Goal: Task Accomplishment & Management: Use online tool/utility

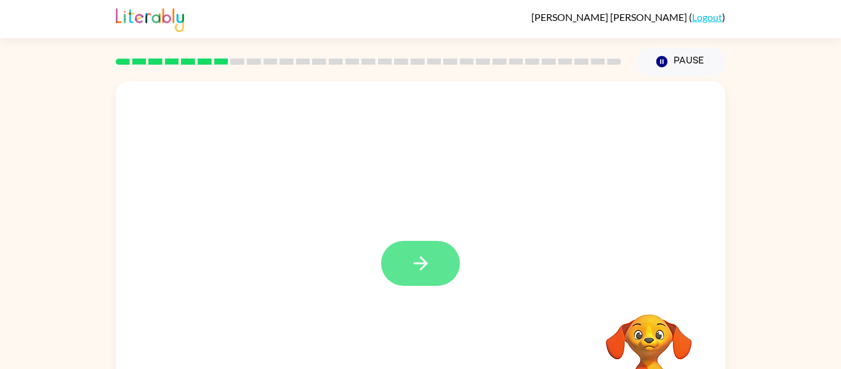
click at [421, 271] on icon "button" at bounding box center [421, 263] width 22 height 22
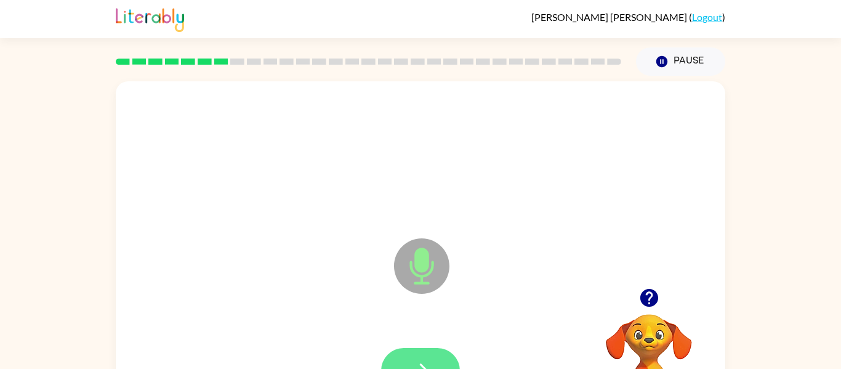
click at [449, 353] on button "button" at bounding box center [420, 370] width 79 height 45
click at [433, 352] on button "button" at bounding box center [420, 370] width 79 height 45
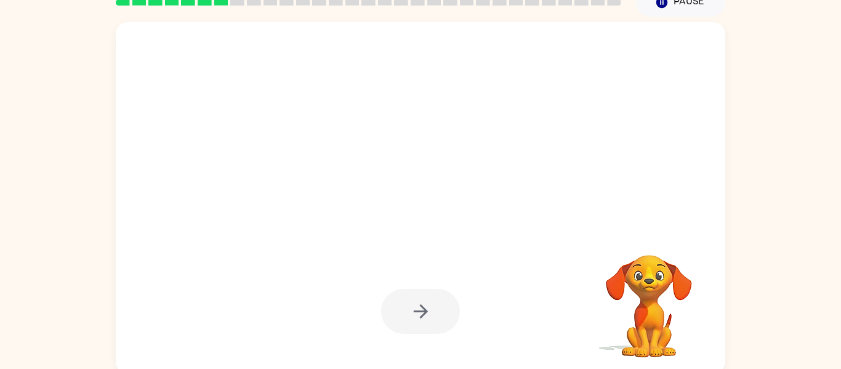
scroll to position [64, 0]
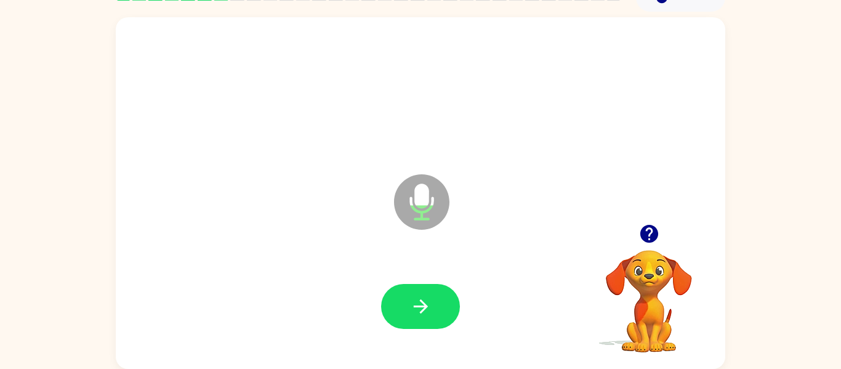
click at [649, 229] on icon "button" at bounding box center [648, 234] width 18 height 18
click at [652, 238] on icon "button" at bounding box center [648, 234] width 18 height 18
click at [434, 313] on button "button" at bounding box center [420, 306] width 79 height 45
click at [424, 312] on icon "button" at bounding box center [421, 306] width 22 height 22
click at [647, 234] on icon "button" at bounding box center [648, 234] width 18 height 18
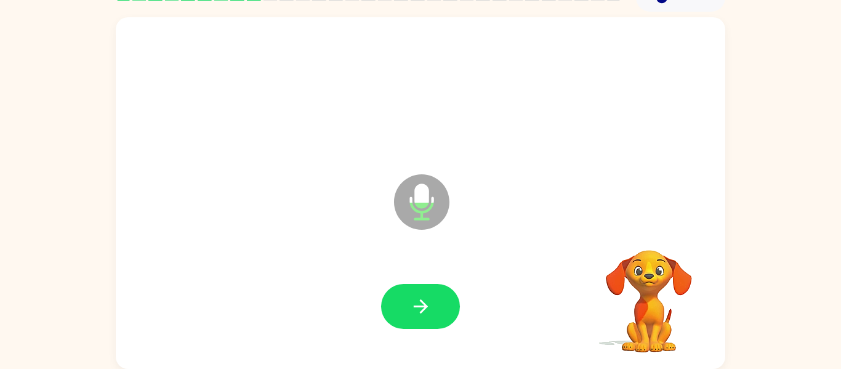
scroll to position [0, 0]
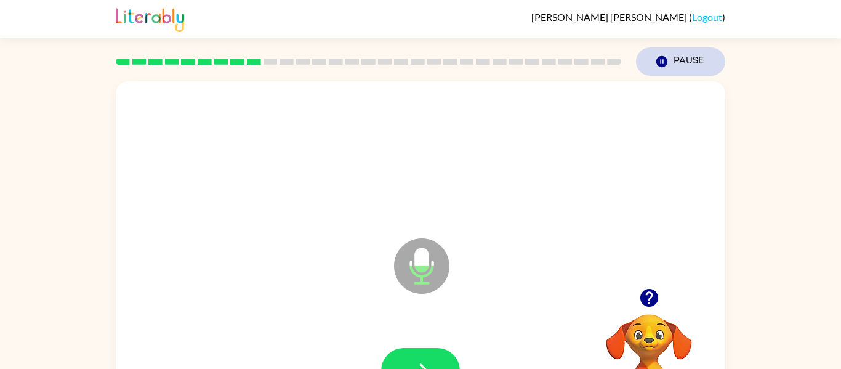
click at [660, 58] on icon "button" at bounding box center [661, 61] width 11 height 11
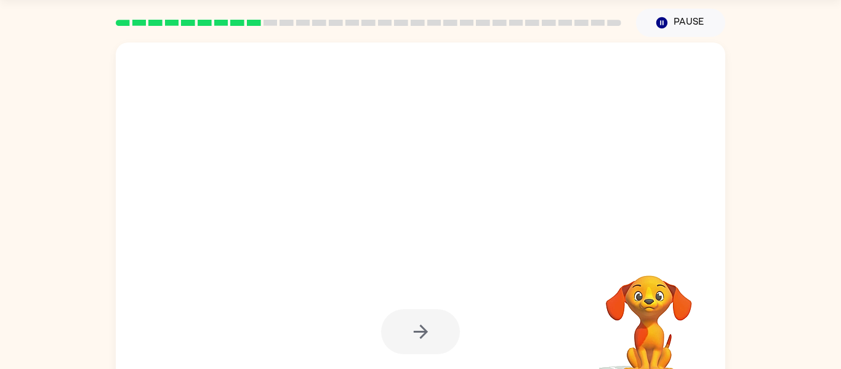
scroll to position [36, 0]
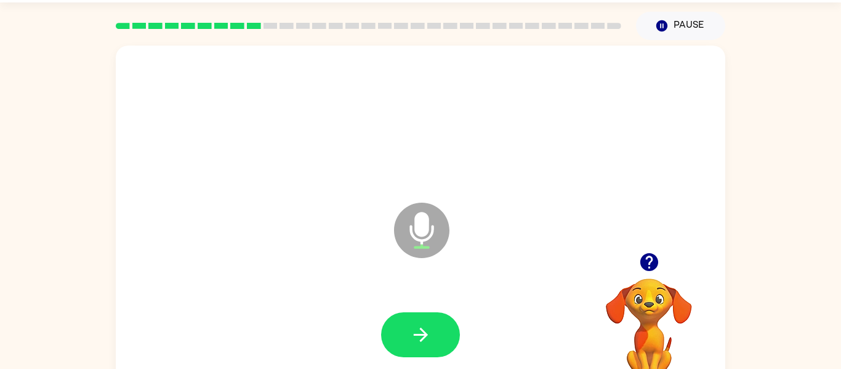
click at [643, 265] on icon "button" at bounding box center [648, 262] width 18 height 18
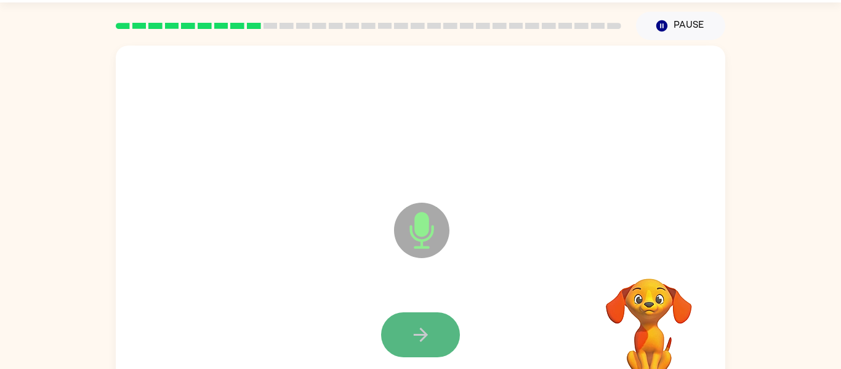
click at [423, 333] on icon "button" at bounding box center [421, 335] width 22 height 22
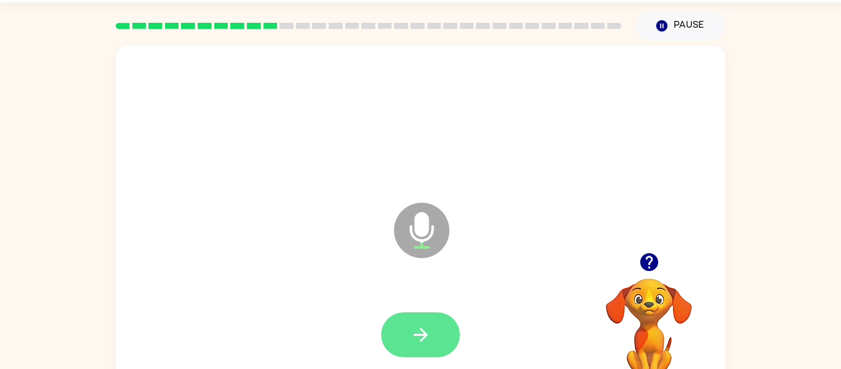
click at [444, 337] on button "button" at bounding box center [420, 334] width 79 height 45
click at [420, 343] on icon "button" at bounding box center [421, 335] width 22 height 22
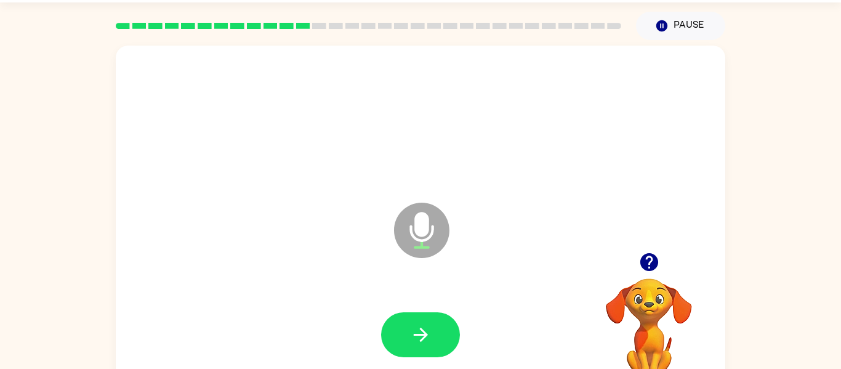
click at [644, 260] on icon "button" at bounding box center [648, 262] width 18 height 18
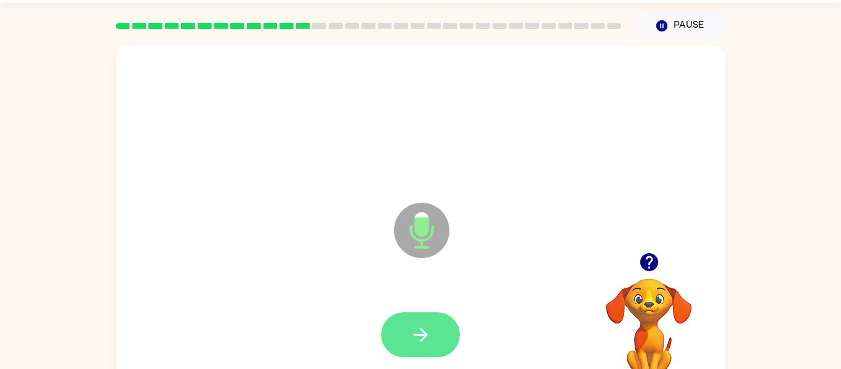
click at [441, 332] on button "button" at bounding box center [420, 334] width 79 height 45
click at [420, 333] on icon "button" at bounding box center [421, 335] width 22 height 22
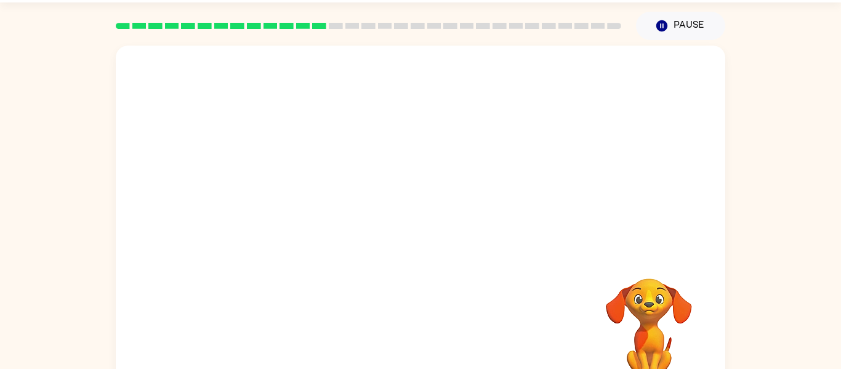
click at [420, 333] on div "Your browser must support playing .mp4 files to use Literably. Please try using…" at bounding box center [420, 221] width 609 height 351
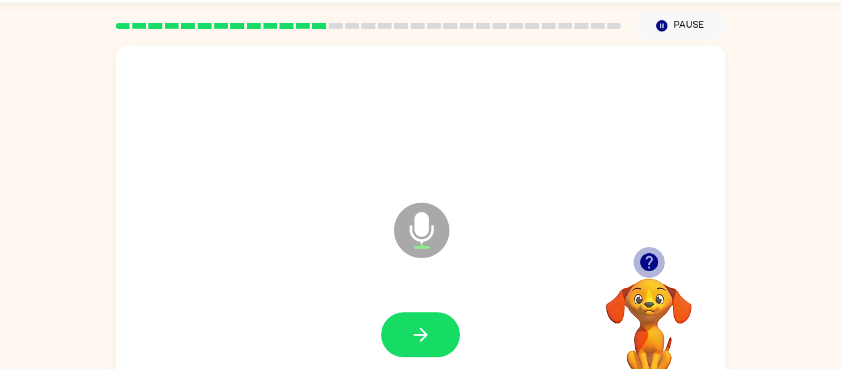
click at [655, 262] on icon "button" at bounding box center [648, 262] width 18 height 18
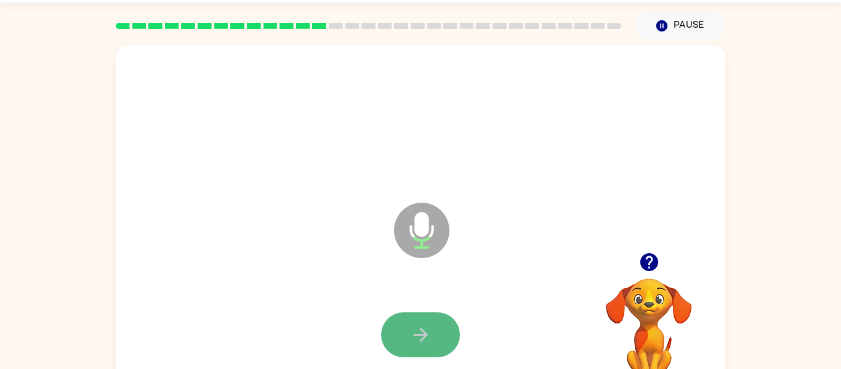
click at [445, 333] on button "button" at bounding box center [420, 334] width 79 height 45
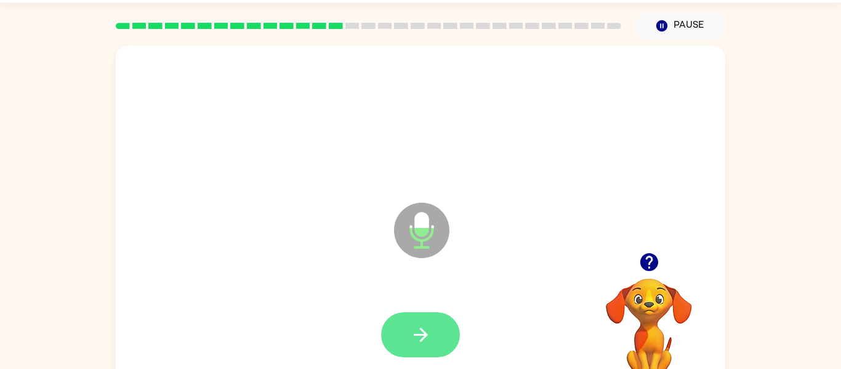
click at [440, 335] on button "button" at bounding box center [420, 334] width 79 height 45
click at [414, 332] on icon "button" at bounding box center [421, 335] width 22 height 22
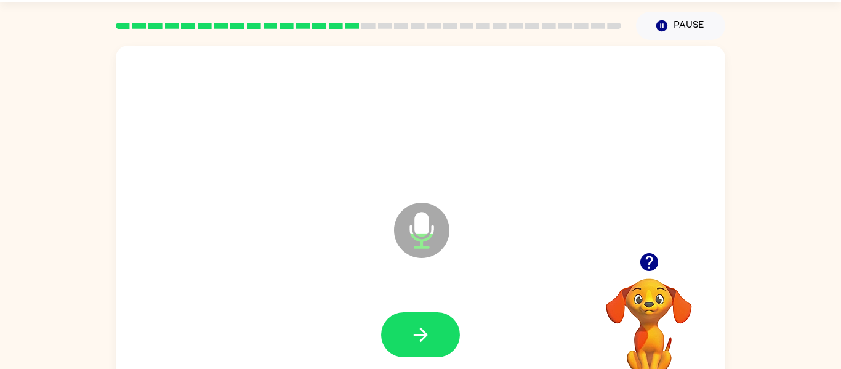
click at [642, 262] on icon "button" at bounding box center [648, 262] width 18 height 18
click at [636, 252] on button "button" at bounding box center [648, 261] width 31 height 31
click at [443, 346] on button "button" at bounding box center [420, 334] width 79 height 45
click at [425, 327] on icon "button" at bounding box center [421, 335] width 22 height 22
click at [436, 329] on button "button" at bounding box center [420, 334] width 79 height 45
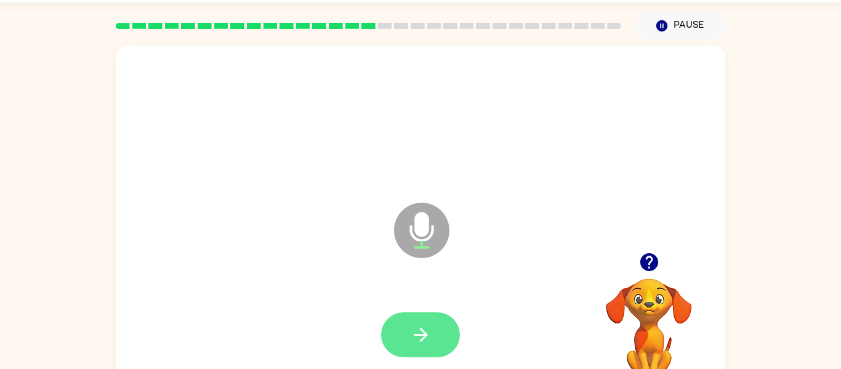
click at [431, 333] on button "button" at bounding box center [420, 334] width 79 height 45
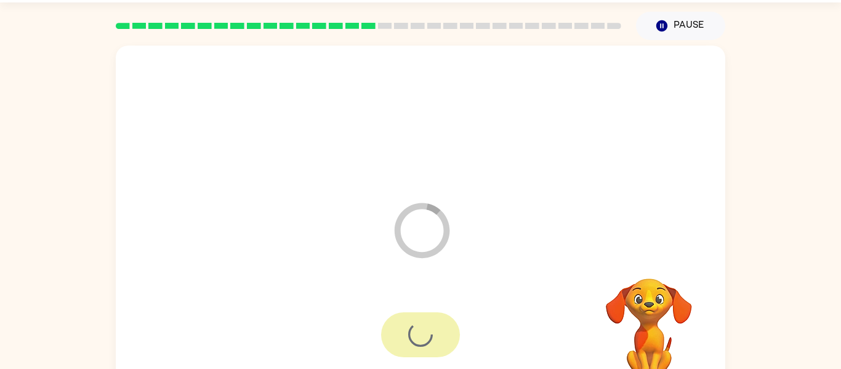
click at [431, 333] on div at bounding box center [420, 334] width 79 height 45
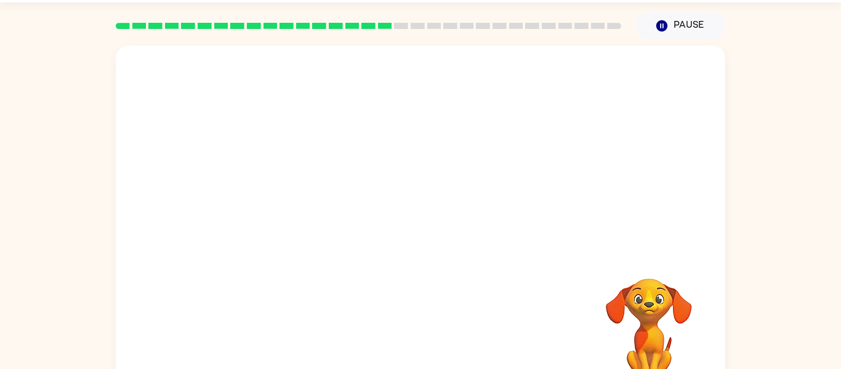
click at [431, 333] on div at bounding box center [420, 334] width 585 height 101
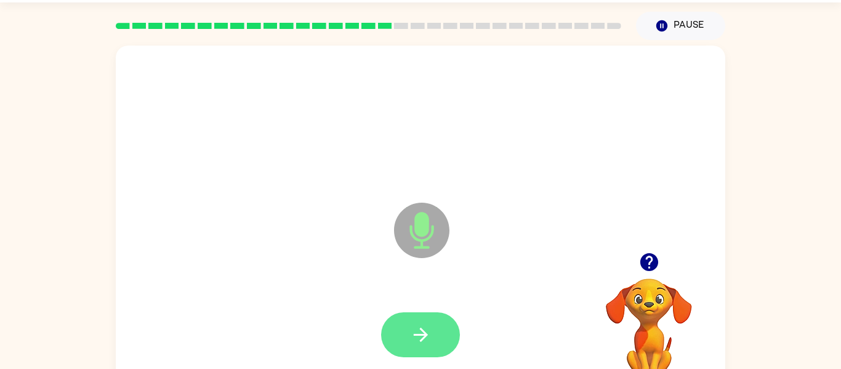
click at [444, 340] on button "button" at bounding box center [420, 334] width 79 height 45
click at [429, 335] on icon "button" at bounding box center [421, 335] width 22 height 22
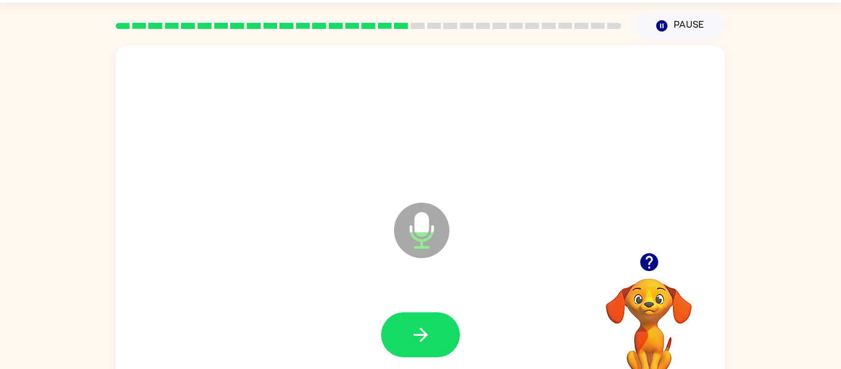
click at [429, 335] on icon "button" at bounding box center [421, 335] width 22 height 22
click at [428, 334] on icon "button" at bounding box center [421, 335] width 22 height 22
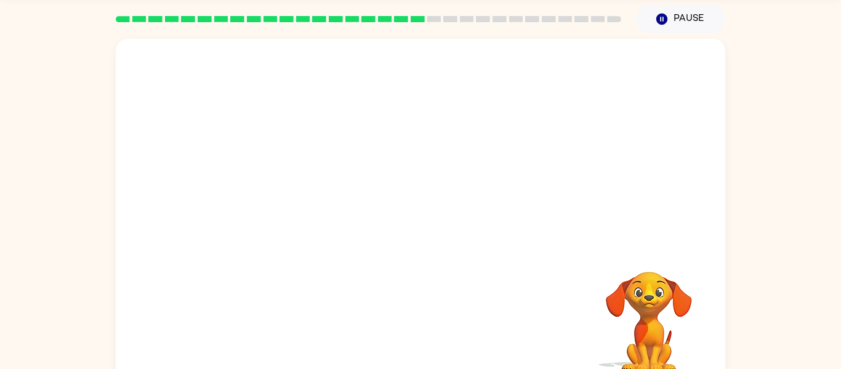
scroll to position [25, 0]
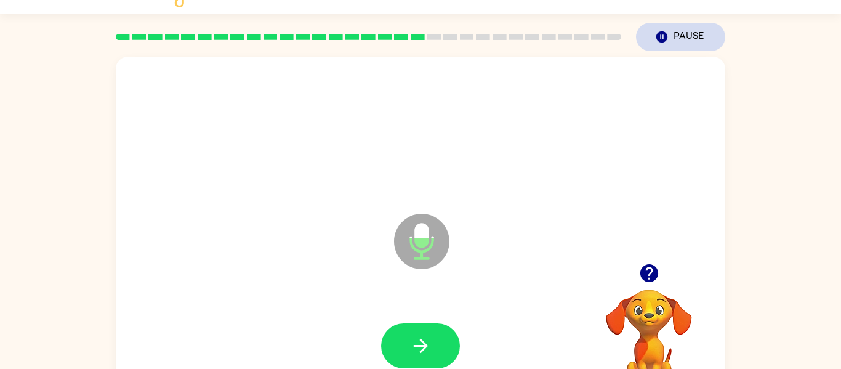
click at [660, 46] on button "Pause Pause" at bounding box center [680, 37] width 89 height 28
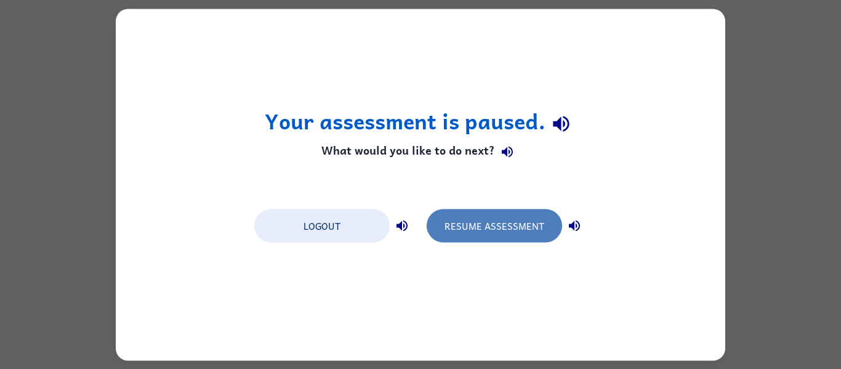
click at [486, 225] on button "Resume Assessment" at bounding box center [493, 225] width 135 height 33
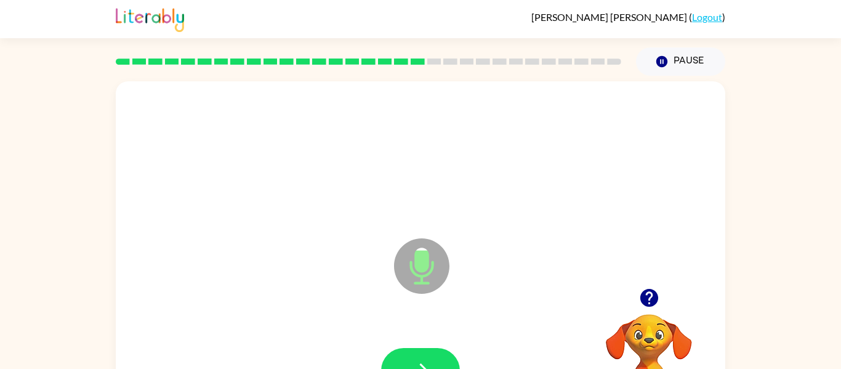
click at [649, 293] on icon "button" at bounding box center [648, 298] width 18 height 18
click at [652, 287] on icon "button" at bounding box center [649, 298] width 22 height 22
click at [439, 353] on button "button" at bounding box center [420, 370] width 79 height 45
click at [438, 356] on button "button" at bounding box center [420, 370] width 79 height 45
click at [386, 365] on button "button" at bounding box center [420, 370] width 79 height 45
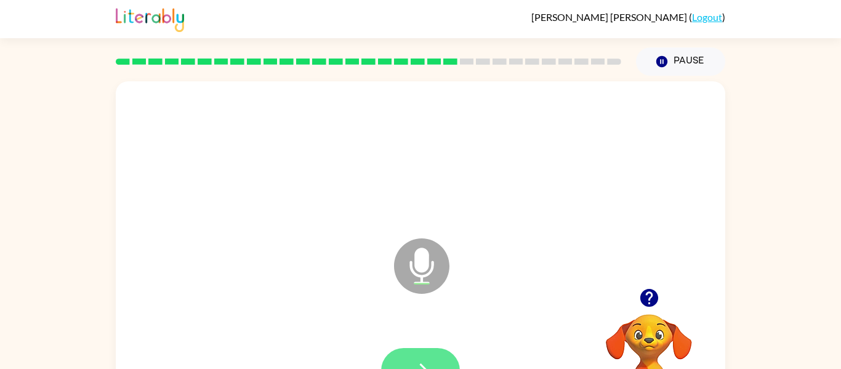
click at [433, 353] on button "button" at bounding box center [420, 370] width 79 height 45
click at [422, 349] on button "button" at bounding box center [420, 370] width 79 height 45
click at [650, 295] on icon "button" at bounding box center [648, 298] width 18 height 18
click at [433, 360] on button "button" at bounding box center [420, 370] width 79 height 45
click at [650, 295] on icon "button" at bounding box center [648, 298] width 18 height 18
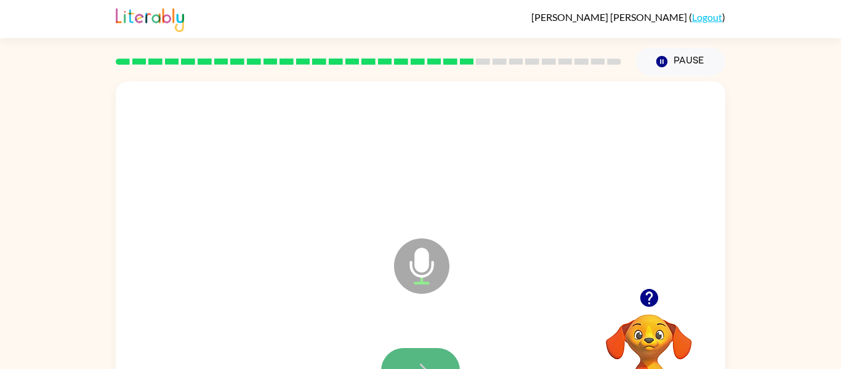
click at [447, 354] on button "button" at bounding box center [420, 370] width 79 height 45
click at [645, 292] on icon "button" at bounding box center [648, 298] width 18 height 18
click at [651, 293] on icon "button" at bounding box center [649, 298] width 22 height 22
click at [449, 351] on button "button" at bounding box center [420, 370] width 79 height 45
click at [450, 361] on button "button" at bounding box center [420, 370] width 79 height 45
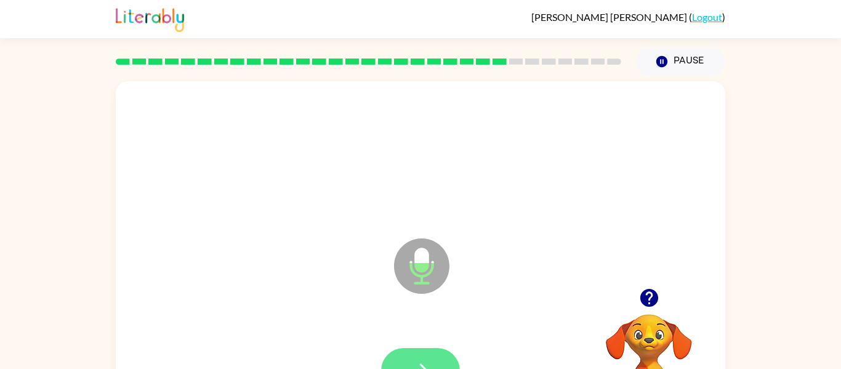
click at [438, 350] on button "button" at bounding box center [420, 370] width 79 height 45
click at [419, 354] on button "button" at bounding box center [420, 370] width 79 height 45
click at [438, 356] on button "button" at bounding box center [420, 370] width 79 height 45
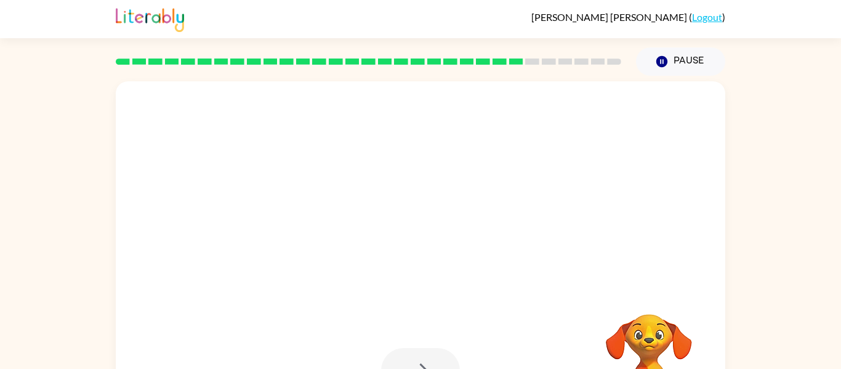
click at [545, 247] on div at bounding box center [390, 235] width 525 height 44
click at [546, 263] on div at bounding box center [420, 256] width 609 height 351
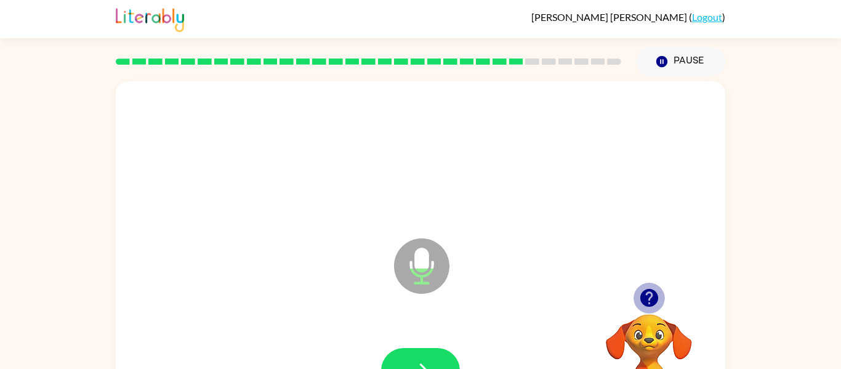
click at [644, 301] on icon "button" at bounding box center [648, 298] width 18 height 18
click at [446, 357] on button "button" at bounding box center [420, 370] width 79 height 45
click at [657, 290] on icon "button" at bounding box center [649, 298] width 22 height 22
click at [642, 301] on icon "button" at bounding box center [648, 298] width 18 height 18
click at [425, 355] on button "button" at bounding box center [420, 370] width 79 height 45
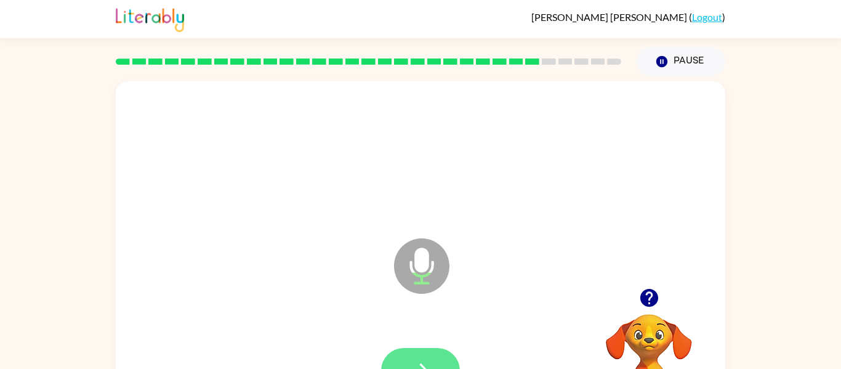
click at [423, 352] on button "button" at bounding box center [420, 370] width 79 height 45
click at [417, 353] on button "button" at bounding box center [420, 370] width 79 height 45
click at [647, 299] on icon "button" at bounding box center [648, 298] width 18 height 18
click at [424, 358] on button "button" at bounding box center [420, 370] width 79 height 45
click at [649, 303] on icon "button" at bounding box center [649, 298] width 22 height 22
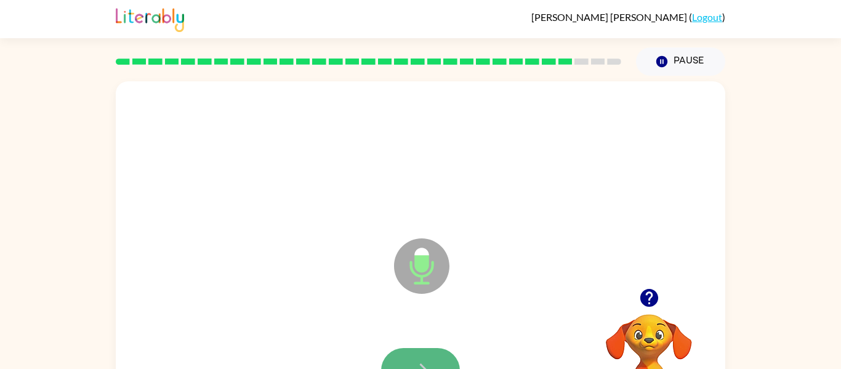
click at [428, 363] on icon "button" at bounding box center [421, 370] width 22 height 22
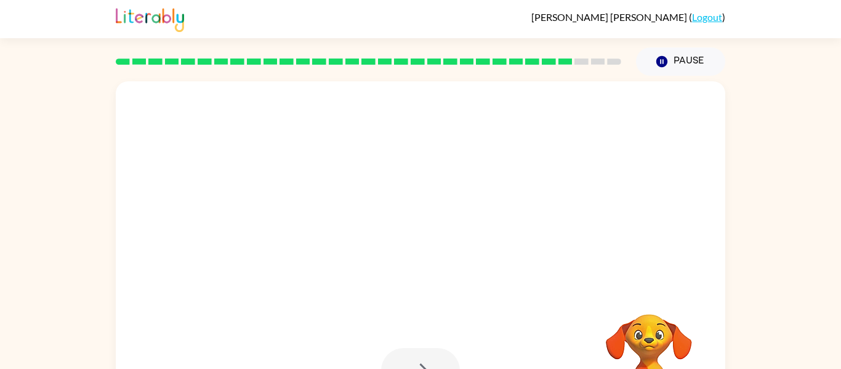
click at [543, 183] on div at bounding box center [420, 156] width 585 height 101
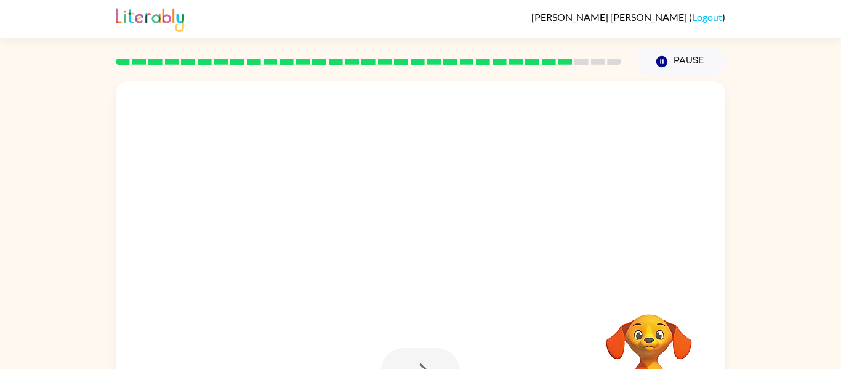
click at [543, 183] on div at bounding box center [420, 156] width 585 height 101
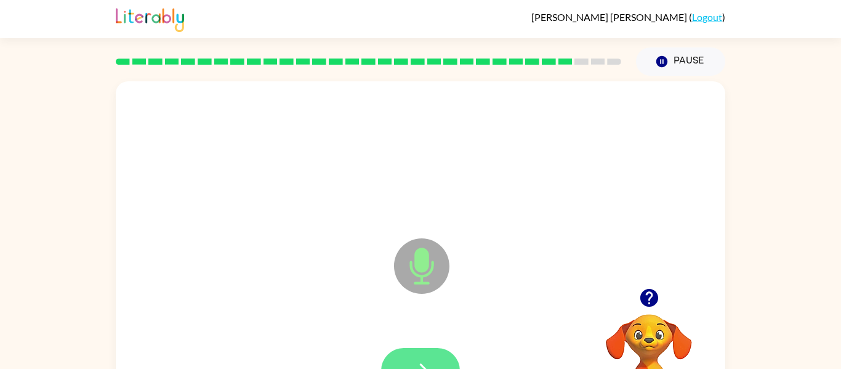
click at [429, 354] on button "button" at bounding box center [420, 370] width 79 height 45
click at [644, 287] on icon "button" at bounding box center [649, 298] width 22 height 22
click at [442, 353] on button "button" at bounding box center [420, 370] width 79 height 45
click at [437, 359] on button "button" at bounding box center [420, 370] width 79 height 45
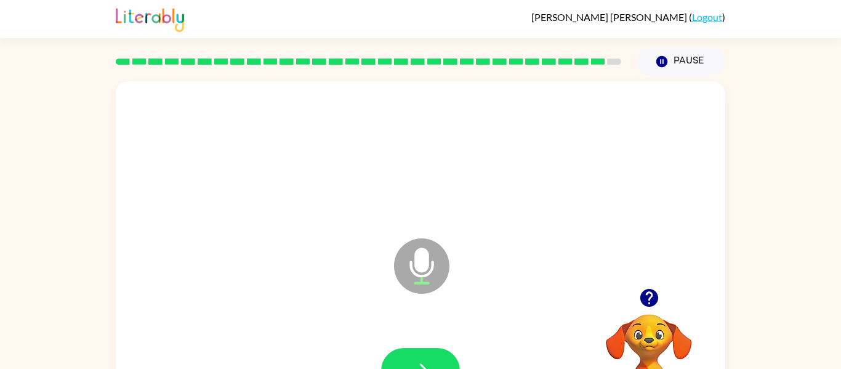
click at [650, 302] on icon "button" at bounding box center [648, 298] width 18 height 18
click at [439, 357] on button "button" at bounding box center [420, 370] width 79 height 45
click at [428, 358] on button "button" at bounding box center [420, 370] width 79 height 45
